Goal: Navigation & Orientation: Find specific page/section

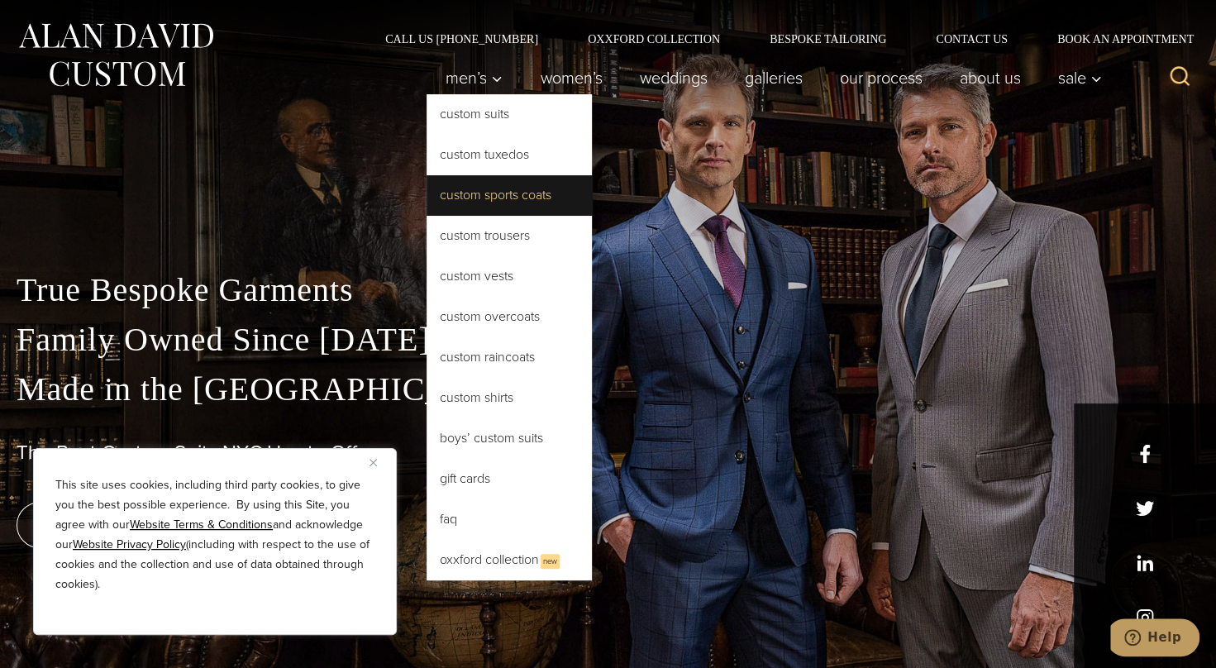
click at [469, 192] on link "Custom Sports Coats" at bounding box center [509, 195] width 165 height 40
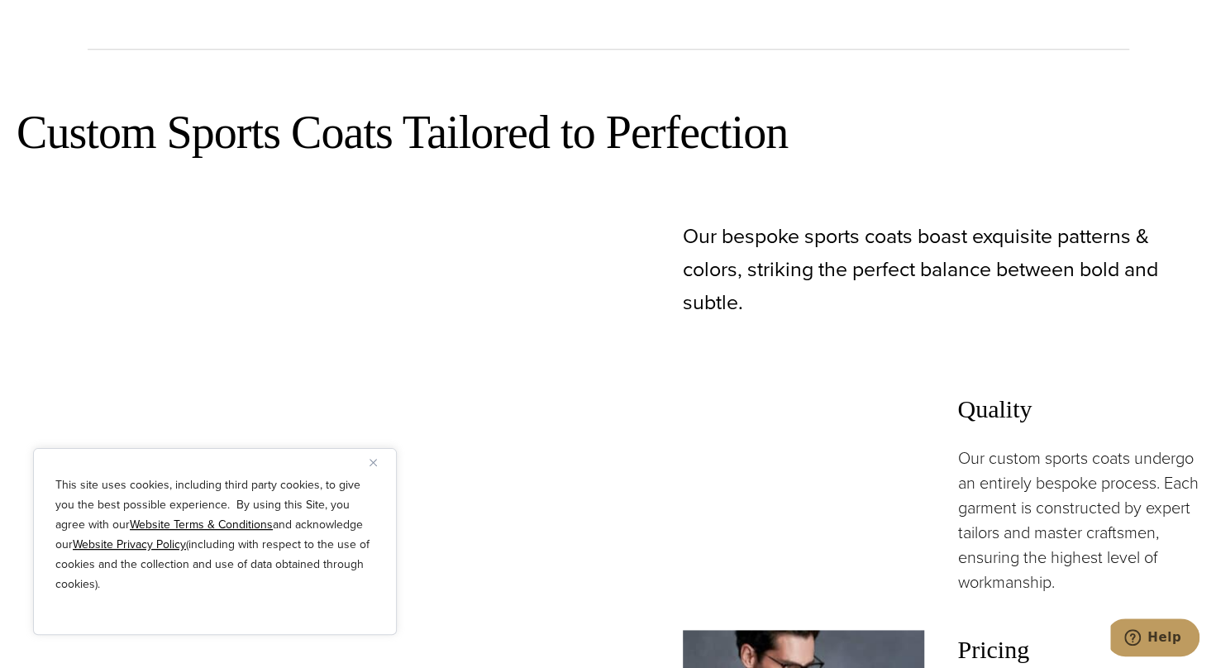
scroll to position [909, 0]
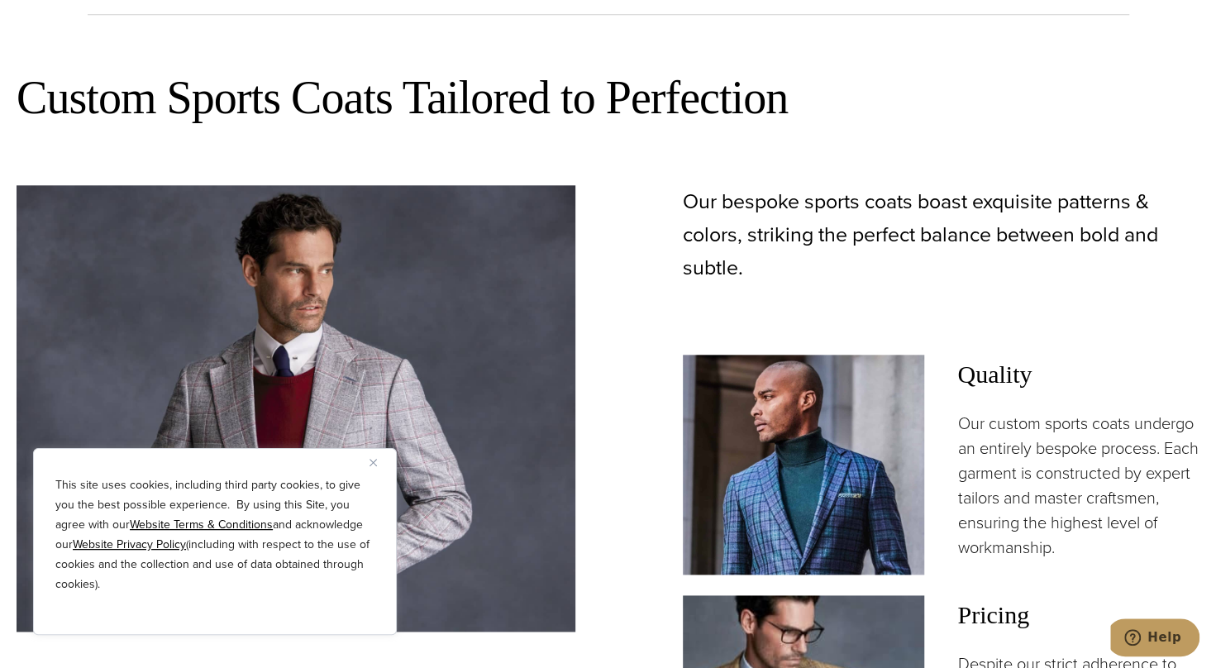
click at [377, 465] on button "Close" at bounding box center [379, 462] width 20 height 20
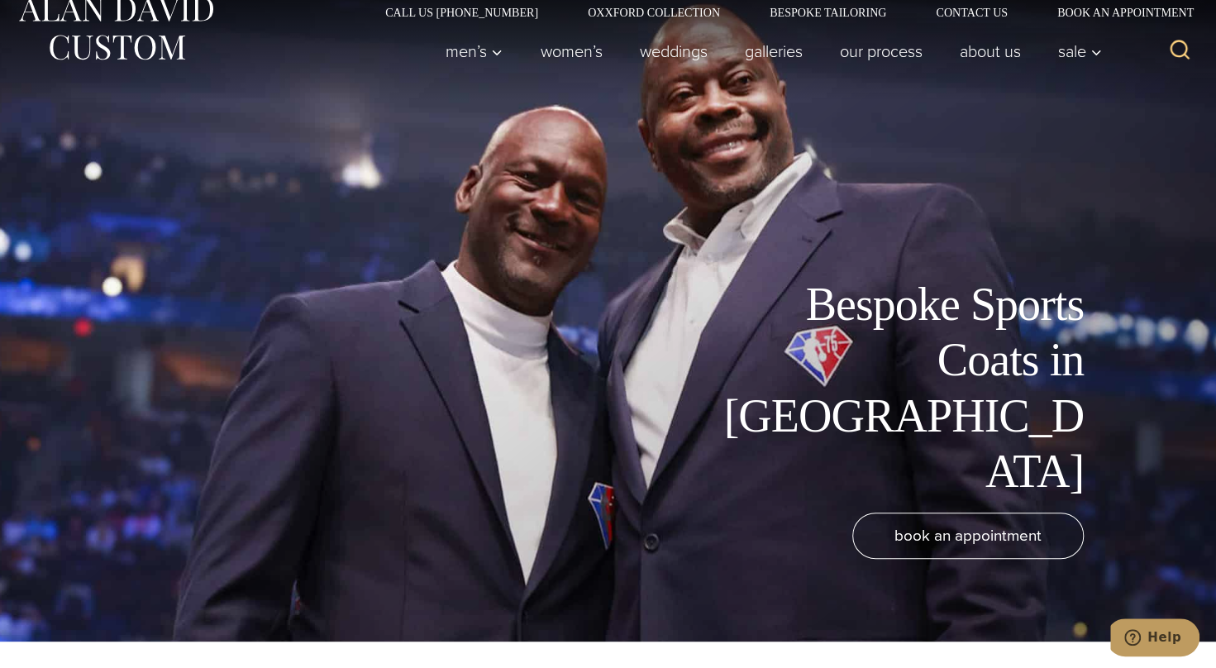
scroll to position [0, 0]
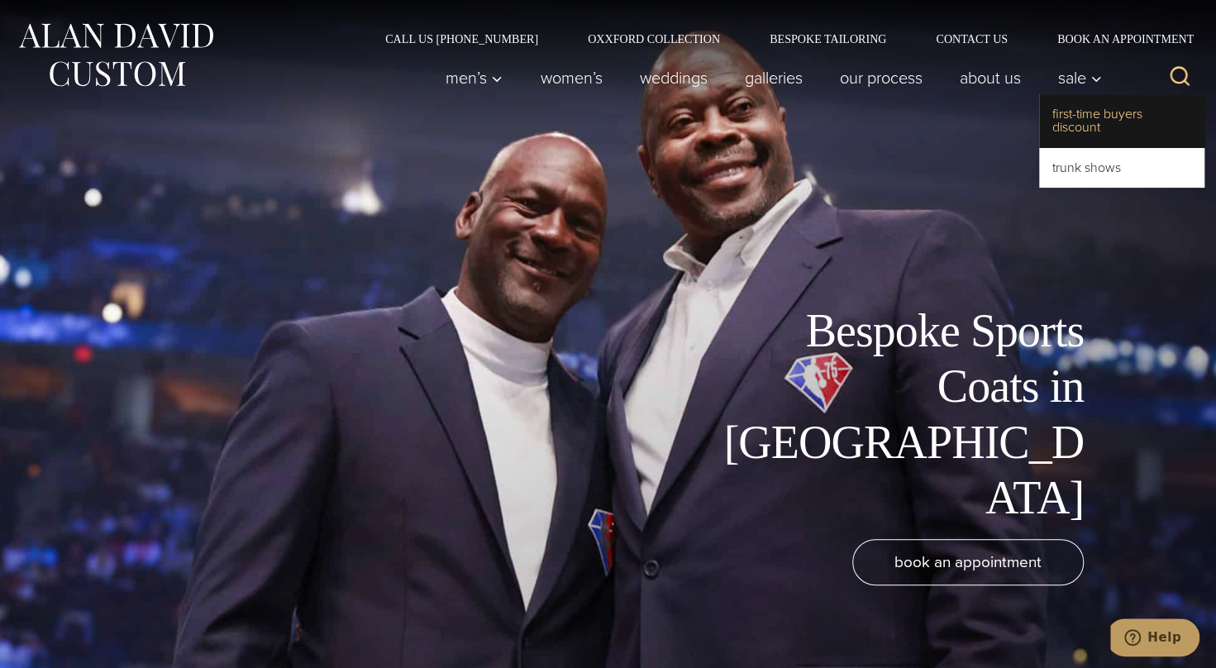
click at [1075, 122] on link "First-Time Buyers Discount" at bounding box center [1121, 120] width 165 height 53
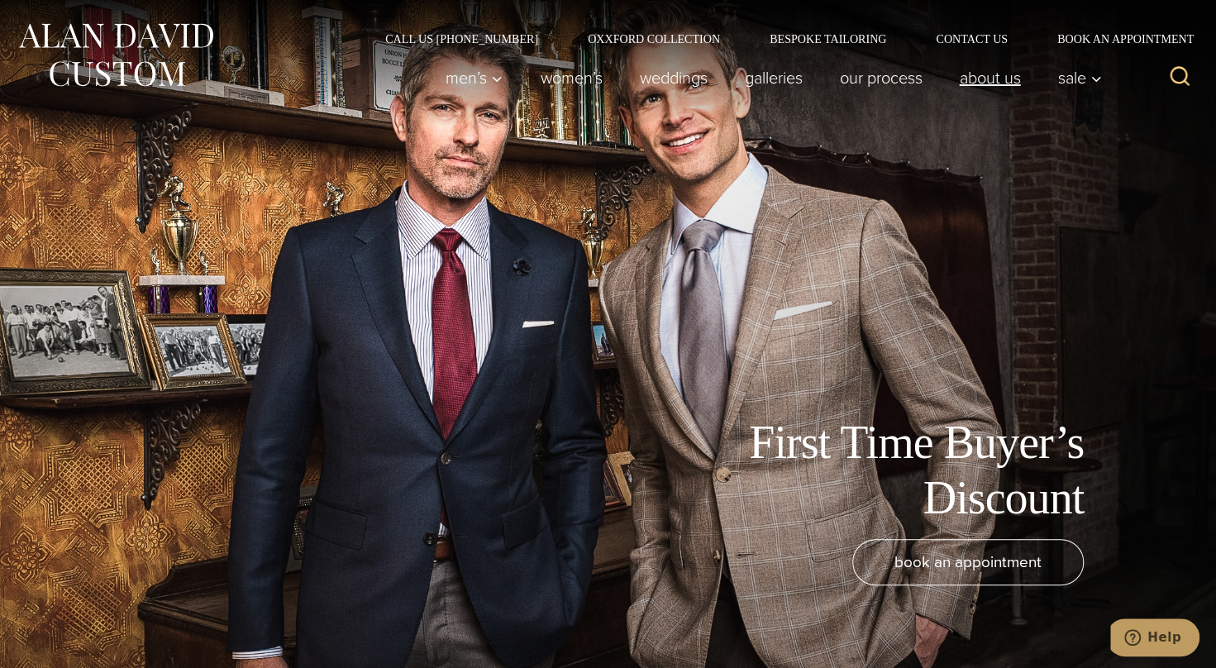
click at [979, 75] on link "About Us" at bounding box center [990, 77] width 98 height 33
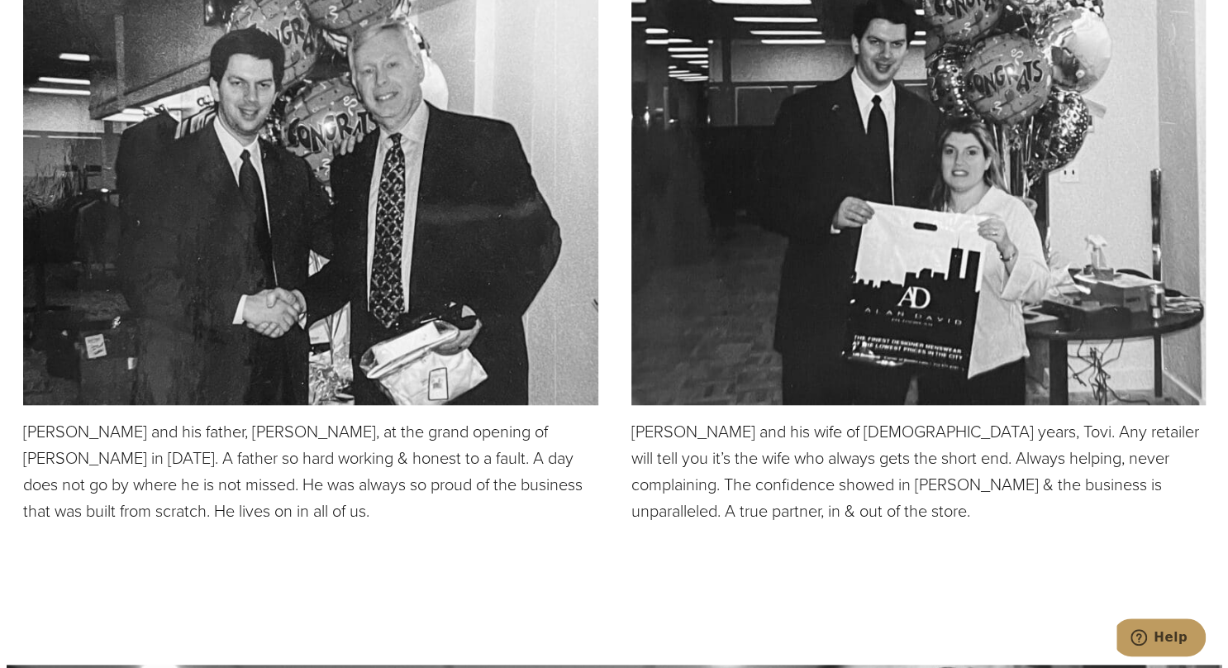
scroll to position [4546, 0]
